Goal: Navigation & Orientation: Find specific page/section

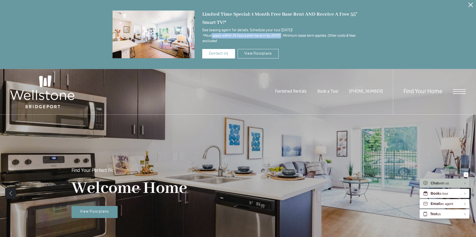
drag, startPoint x: 212, startPoint y: 34, endPoint x: 283, endPoint y: 34, distance: 71.0
click at [283, 34] on icon "*Must apply within 24 hours and move in by [DATE]. Minimum lease term applies. …" at bounding box center [278, 38] width 153 height 9
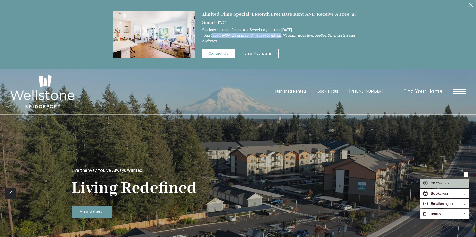
click at [471, 4] on icon "Close Alert" at bounding box center [470, 5] width 5 height 5
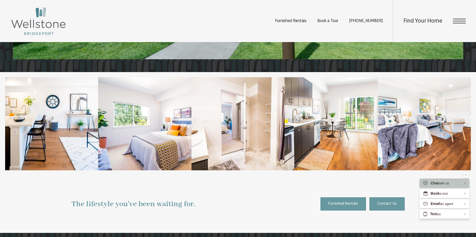
scroll to position [589, 0]
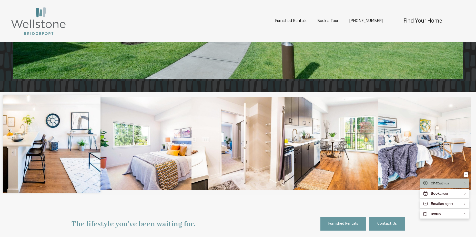
click at [39, 165] on img at bounding box center [52, 144] width 98 height 98
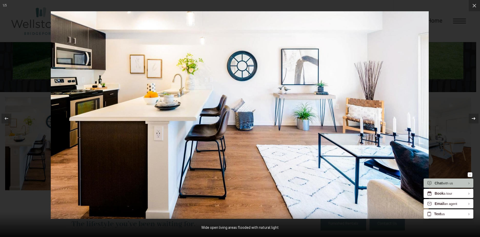
click at [476, 117] on icon at bounding box center [474, 118] width 6 height 6
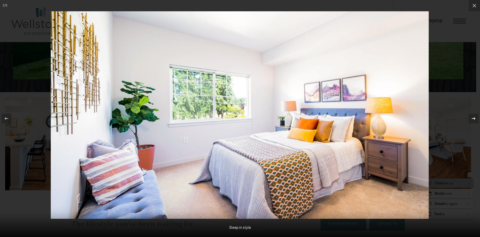
click at [476, 117] on icon at bounding box center [474, 118] width 6 height 6
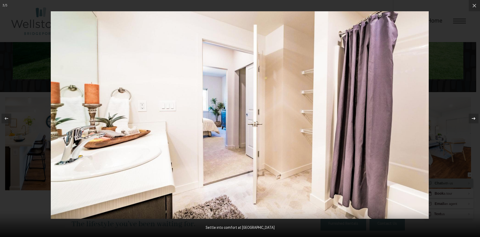
click at [476, 117] on icon at bounding box center [474, 118] width 6 height 6
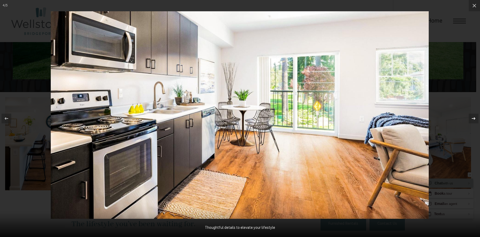
click at [476, 117] on icon at bounding box center [474, 118] width 6 height 6
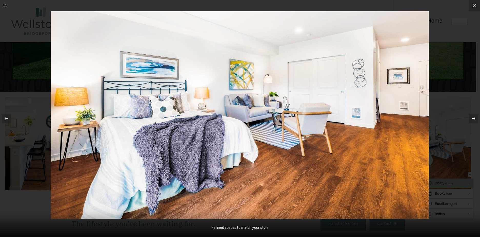
click at [476, 117] on icon at bounding box center [474, 118] width 6 height 6
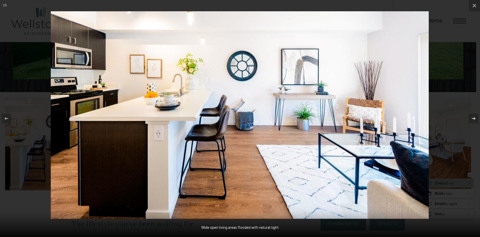
click at [476, 117] on icon at bounding box center [474, 118] width 6 height 6
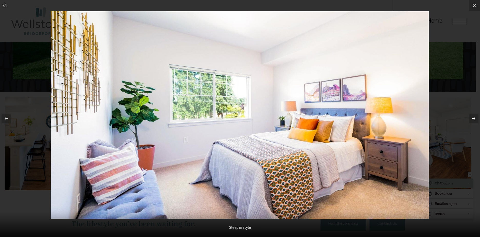
click at [476, 117] on icon at bounding box center [474, 118] width 6 height 6
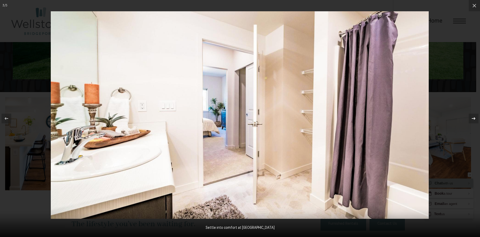
click at [476, 117] on icon at bounding box center [474, 118] width 6 height 6
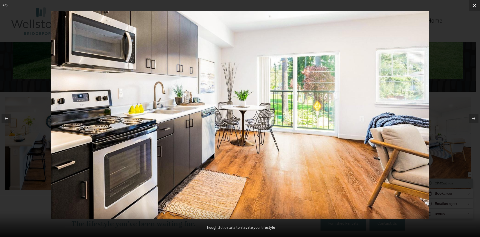
click at [471, 6] on button at bounding box center [474, 5] width 11 height 11
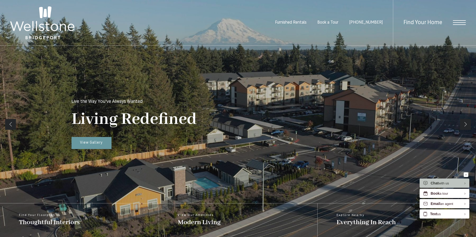
click at [461, 22] on span "Open Menu" at bounding box center [459, 22] width 13 height 5
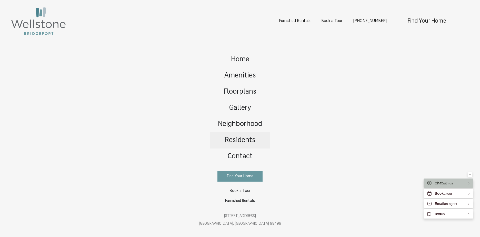
click at [242, 141] on span "Residents" at bounding box center [240, 140] width 31 height 7
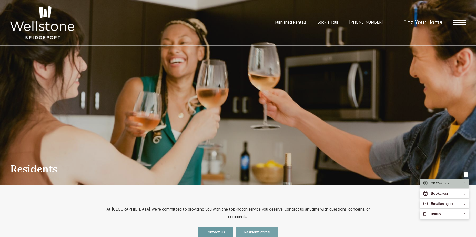
click at [261, 231] on span "Resident Portal" at bounding box center [257, 233] width 26 height 4
